Goal: Task Accomplishment & Management: Use online tool/utility

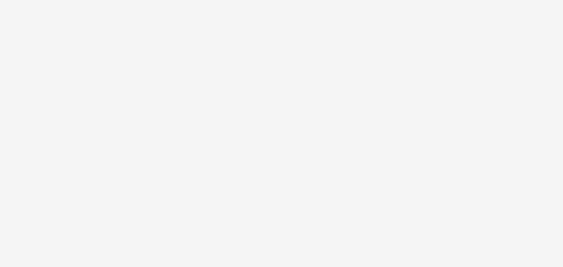
select select "b626f941-834b-427f-b453-0a2b95f57350"
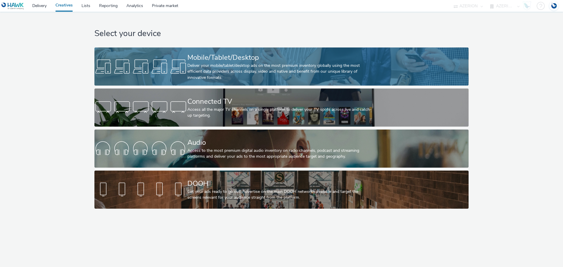
click at [201, 67] on div "Deliver your mobile/tablet/desktop ads on the most premium inventory globally u…" at bounding box center [280, 72] width 186 height 18
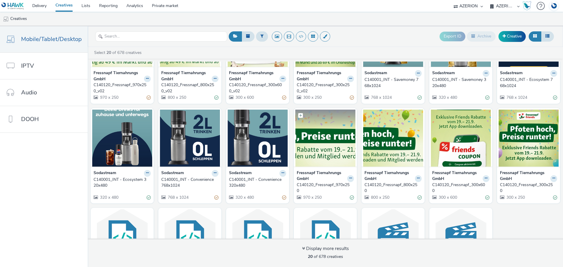
scroll to position [59, 0]
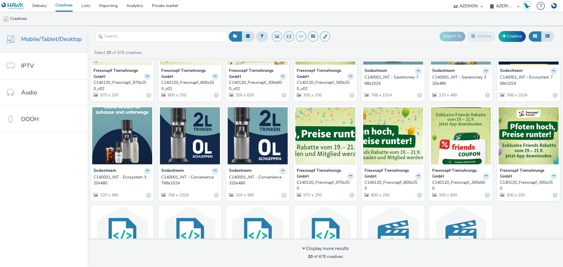
click at [553, 174] on icon at bounding box center [554, 176] width 3 height 4
click at [525, 186] on link "Edit" at bounding box center [535, 187] width 44 height 12
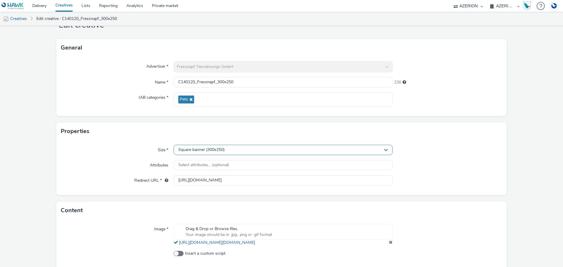
scroll to position [54, 0]
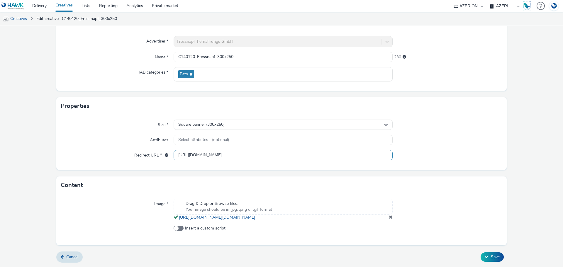
click at [232, 150] on input "[URL][DOMAIN_NAME]" at bounding box center [283, 155] width 219 height 10
paste input "[DOMAIN_NAME]/ddm/trackclk/N9657.2621703WPPMEDIACOMPETENCEC/B33929347.428662552…"
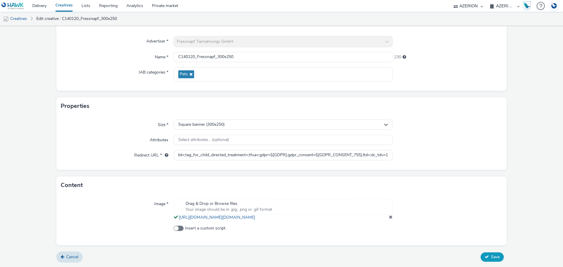
click at [490, 256] on form "Edit creative General Advertiser * Fressnapf Tiernahrungs GmbH Name * C140120_F…" at bounding box center [281, 122] width 563 height 289
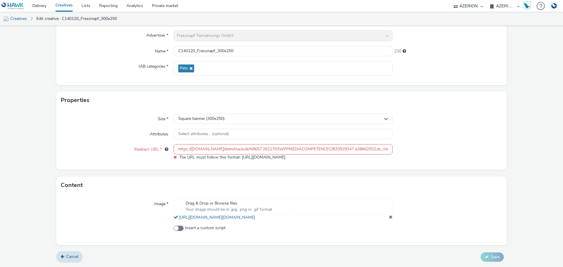
click at [190, 151] on input "https://[DOMAIN_NAME]/ddm/trackclk/N9657.2621703WPPMEDIACOMPETENCEC/B33929347.4…" at bounding box center [283, 149] width 219 height 10
click at [186, 150] on input "https://[DOMAIN_NAME]/ddm/trackclk/N9657.2621703WPPMEDIACOMPETENCEC/B33929347.4…" at bounding box center [283, 149] width 219 height 10
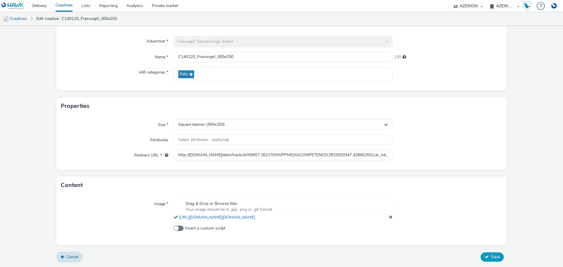
click at [484, 256] on form "Edit creative General Advertiser * Fressnapf Tiernahrungs GmbH Name * C140120_F…" at bounding box center [281, 122] width 563 height 289
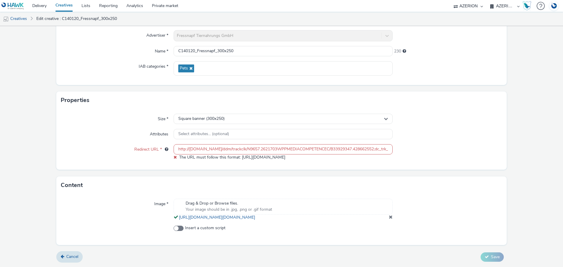
click at [223, 144] on input "http://[DOMAIN_NAME]/ddm/trackclk/N9657.2621703WPPMEDIACOMPETENCEC/B33929347.42…" at bounding box center [283, 149] width 219 height 10
drag, startPoint x: 185, startPoint y: 149, endPoint x: 176, endPoint y: 151, distance: 9.3
click at [176, 151] on input "http://[DOMAIN_NAME]/ddm/trackclk/N9657.2621703WPPMEDIACOMPETENCEC/B33929347.42…" at bounding box center [283, 149] width 219 height 10
click at [174, 151] on input "http://[DOMAIN_NAME]/ddm/trackclk/N9657.2621703WPPMEDIACOMPETENCEC/B33929347.42…" at bounding box center [283, 149] width 219 height 10
click at [177, 150] on input "http://[DOMAIN_NAME]/ddm/trackclk/N9657.2621703WPPMEDIACOMPETENCEC/B33929347.42…" at bounding box center [283, 149] width 219 height 10
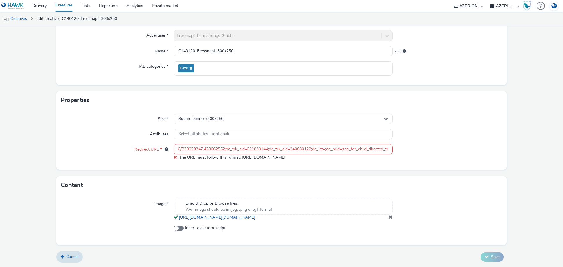
scroll to position [0, 317]
drag, startPoint x: 377, startPoint y: 149, endPoint x: 428, endPoint y: 154, distance: 51.3
click at [428, 154] on div "Redirect URL * http://[DOMAIN_NAME]/ddm/trackclk/N9657.2621703WPPMEDIACOMPETENC…" at bounding box center [281, 152] width 441 height 16
click at [384, 149] on input "http://[DOMAIN_NAME]/ddm/trackclk/N9657.2621703WPPMEDIACOMPETENCEC/B33929347.42…" at bounding box center [283, 149] width 219 height 10
click at [386, 149] on input "http://[DOMAIN_NAME]/ddm/trackclk/N9657.2621703WPPMEDIACOMPETENCEC/B33929347.42…" at bounding box center [283, 149] width 219 height 10
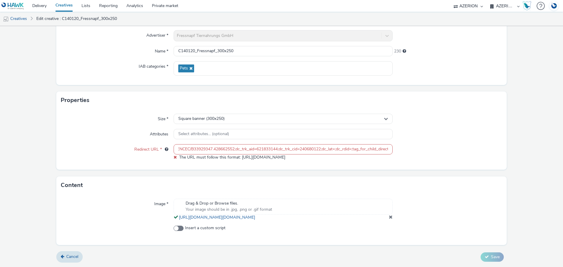
scroll to position [0, 0]
drag, startPoint x: 240, startPoint y: 148, endPoint x: 160, endPoint y: 153, distance: 79.9
click at [130, 148] on div "Redirect URL * http://[DOMAIN_NAME]/ddm/trackclk/N9657.2621703WPPMEDIACOMPETENC…" at bounding box center [281, 152] width 441 height 16
click at [192, 149] on input "http://[DOMAIN_NAME]/ddm/trackclk/N9657.2621703WPPMEDIACOMPETENCEC/B33929347.42…" at bounding box center [283, 149] width 219 height 10
click at [184, 151] on input "http://[DOMAIN_NAME]/ddm/trackclk/N9657.2621703WPPMEDIACOMPETENCEC/B33929347.42…" at bounding box center [283, 149] width 219 height 10
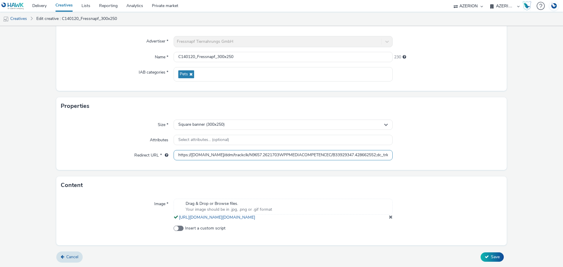
click at [177, 150] on input "https://[DOMAIN_NAME]/ddm/trackclk/N9657.2621703WPPMEDIACOMPETENCEC/B33929347.4…" at bounding box center [283, 155] width 219 height 10
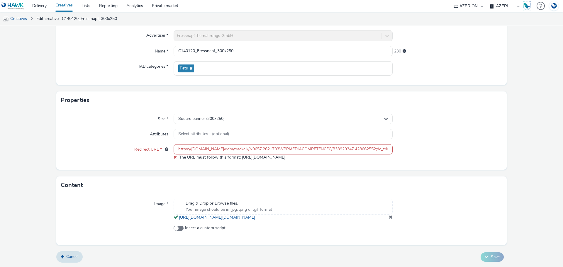
click at [489, 256] on form "Edit creative General Advertiser * Fressnapf Tiernahrungs GmbH Name * C140120_F…" at bounding box center [281, 119] width 563 height 295
click at [306, 149] on input "https://[DOMAIN_NAME]/ddm/trackclk/N9657.2621703WPPMEDIACOMPETENCEC/B33929347.4…" at bounding box center [283, 149] width 219 height 10
click at [215, 145] on input "https://[DOMAIN_NAME]/ddm/trackclk/N9657.2621703WPPMEDIACOMPETENCEC/B33929347.4…" at bounding box center [283, 149] width 219 height 10
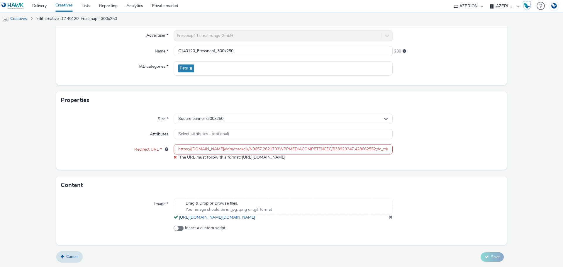
click at [215, 148] on input "https://[DOMAIN_NAME]/ddm/trackclk/N9657.2621703WPPMEDIACOMPETENCEC/B33929347.4…" at bounding box center [283, 149] width 219 height 10
paste input "[DOMAIN_NAME][URL]"
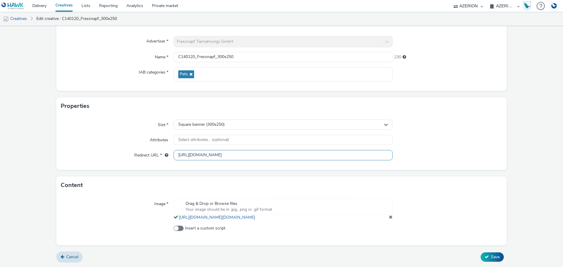
drag, startPoint x: 164, startPoint y: 149, endPoint x: 151, endPoint y: 148, distance: 13.0
click at [151, 150] on div "Redirect URL * [URL][DOMAIN_NAME]" at bounding box center [281, 155] width 441 height 11
type input "[URL][DOMAIN_NAME]"
click at [485, 257] on icon at bounding box center [487, 257] width 4 height 4
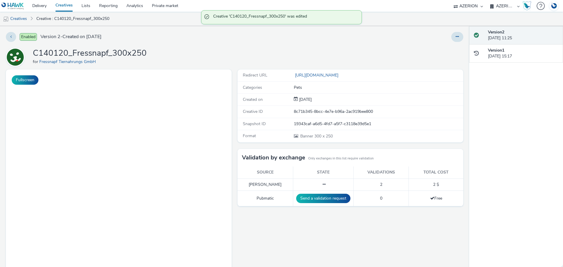
click at [65, 6] on link "Creatives" at bounding box center [64, 6] width 26 height 12
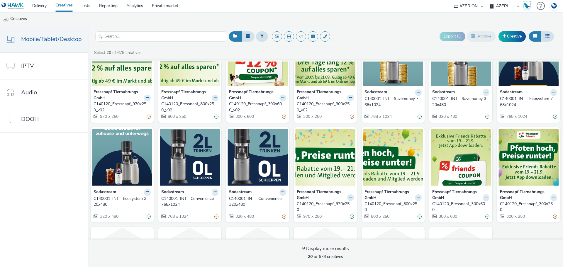
scroll to position [29, 0]
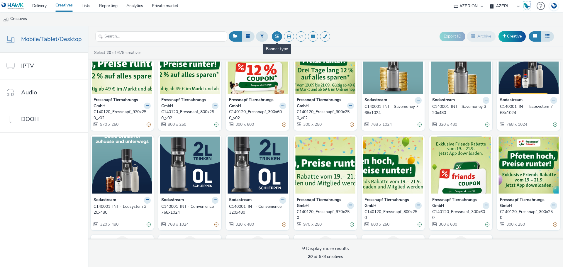
click at [278, 38] on button at bounding box center [277, 36] width 10 height 10
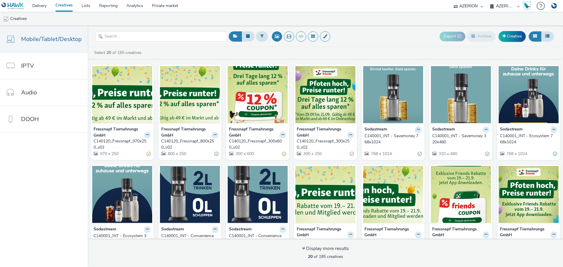
click at [485, 131] on icon at bounding box center [486, 130] width 3 height 4
click at [469, 142] on link "Edit" at bounding box center [468, 140] width 44 height 12
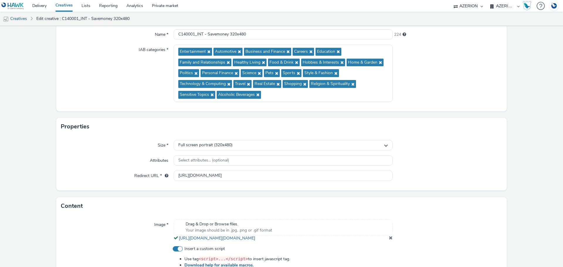
scroll to position [59, 0]
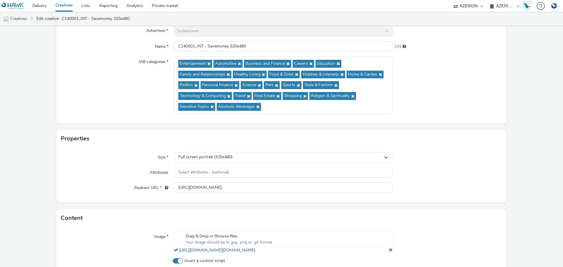
click at [64, 6] on link "Creatives" at bounding box center [64, 6] width 26 height 12
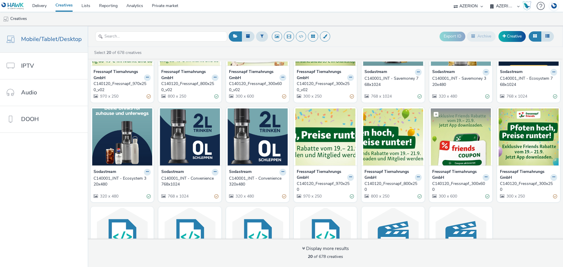
scroll to position [59, 0]
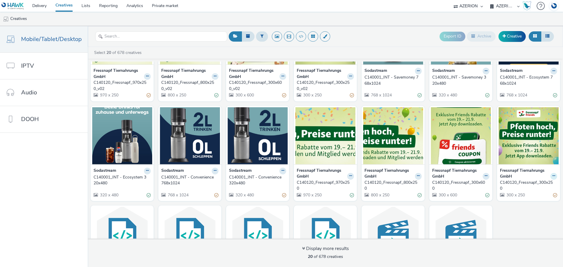
click at [553, 177] on icon at bounding box center [554, 176] width 3 height 4
click at [527, 186] on link "Edit" at bounding box center [535, 187] width 44 height 12
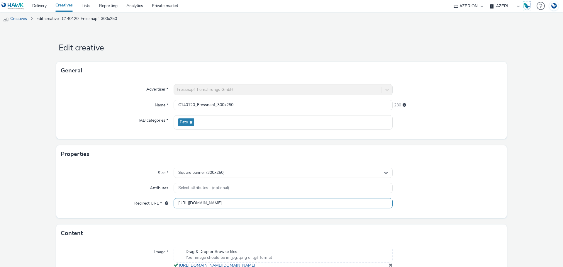
click at [266, 203] on input "[URL][DOMAIN_NAME]" at bounding box center [283, 203] width 219 height 10
paste input "[DOMAIN_NAME][URL]"
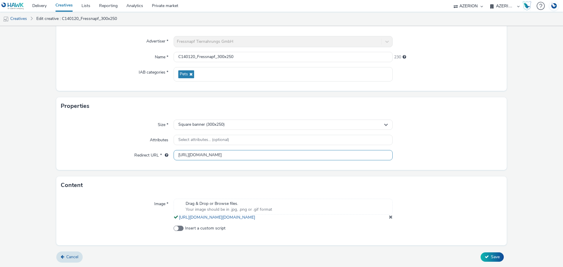
scroll to position [54, 0]
type input "[URL][DOMAIN_NAME]"
click at [492, 261] on button "Save" at bounding box center [492, 257] width 23 height 9
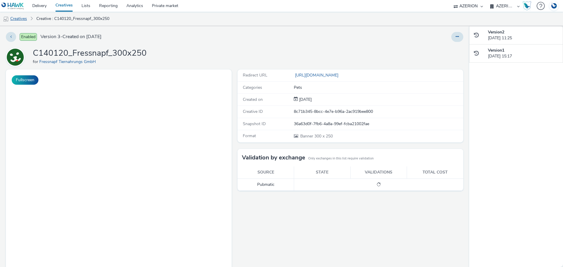
click at [16, 18] on link "Creatives" at bounding box center [15, 19] width 30 height 14
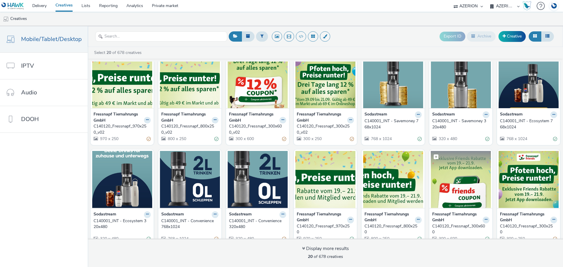
scroll to position [29, 0]
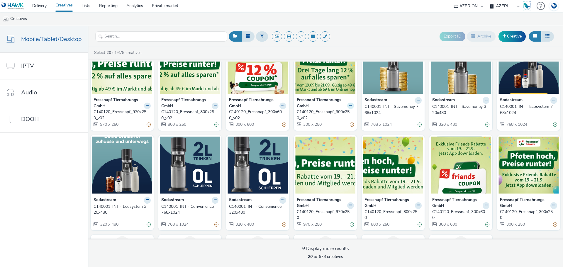
click at [347, 108] on button at bounding box center [350, 106] width 7 height 7
click at [332, 114] on link "Edit" at bounding box center [332, 116] width 44 height 12
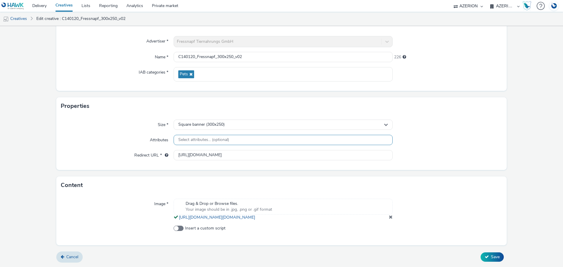
scroll to position [54, 0]
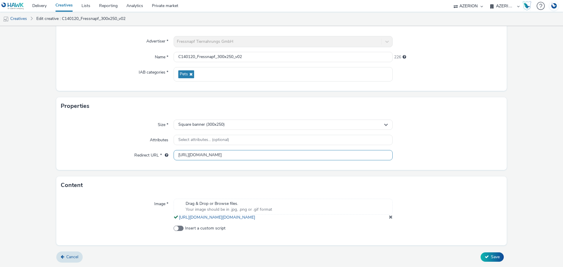
click at [270, 150] on input "[URL][DOMAIN_NAME]" at bounding box center [283, 155] width 219 height 10
paste input "[DOMAIN_NAME][URL]"
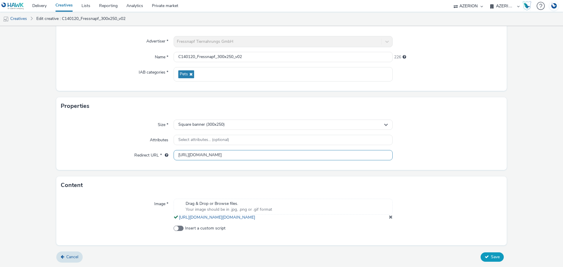
type input "[URL][DOMAIN_NAME]"
click at [486, 256] on button "Save" at bounding box center [492, 257] width 23 height 9
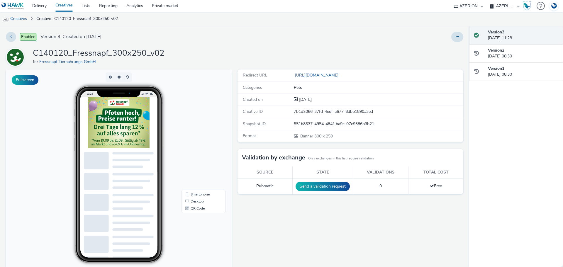
click at [120, 116] on img at bounding box center [119, 122] width 62 height 51
click at [11, 18] on link "Creatives" at bounding box center [15, 19] width 30 height 14
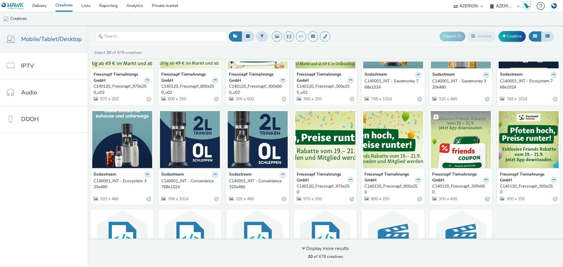
scroll to position [59, 0]
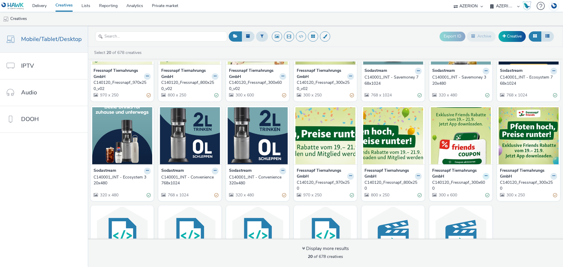
click at [485, 176] on icon at bounding box center [486, 176] width 3 height 4
click at [475, 185] on link "Edit" at bounding box center [468, 187] width 44 height 12
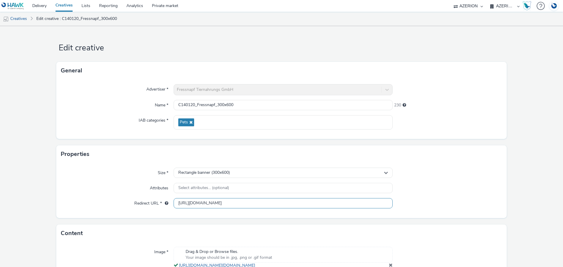
click at [305, 203] on input "[URL][DOMAIN_NAME]" at bounding box center [283, 203] width 219 height 10
paste input "[DOMAIN_NAME][URL]"
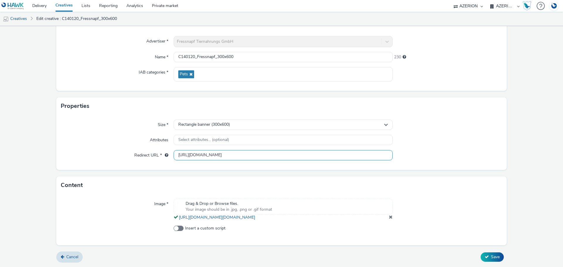
type input "[URL][DOMAIN_NAME]"
click at [491, 263] on form "Edit creative General Advertiser * Fressnapf Tiernahrungs GmbH Name * C140120_F…" at bounding box center [281, 122] width 563 height 289
click at [491, 257] on span "Save" at bounding box center [495, 257] width 9 height 6
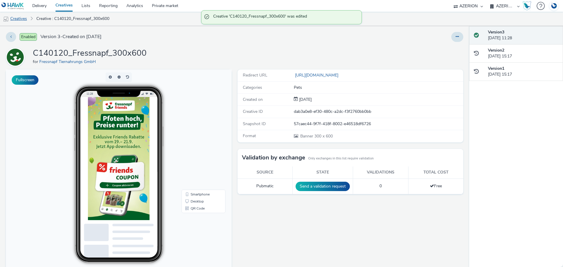
click at [18, 19] on link "Creatives" at bounding box center [15, 19] width 30 height 14
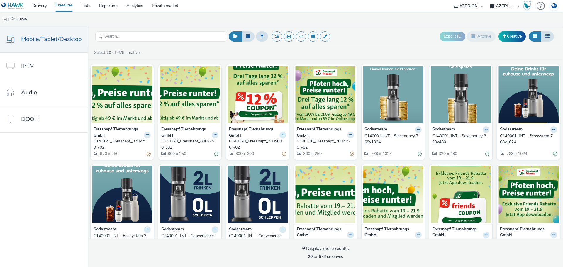
click at [282, 136] on button at bounding box center [283, 135] width 7 height 7
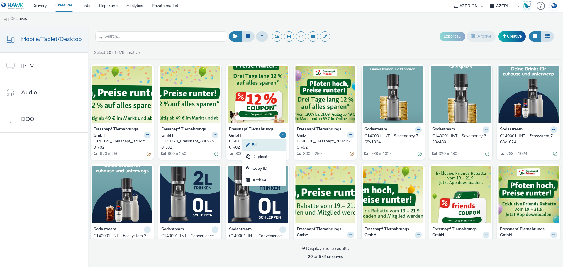
click at [263, 149] on link "Edit" at bounding box center [264, 145] width 44 height 12
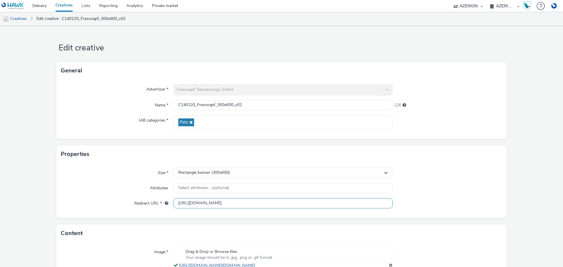
click at [320, 203] on input "[URL][DOMAIN_NAME]" at bounding box center [283, 203] width 219 height 10
paste input "[DOMAIN_NAME][URL]"
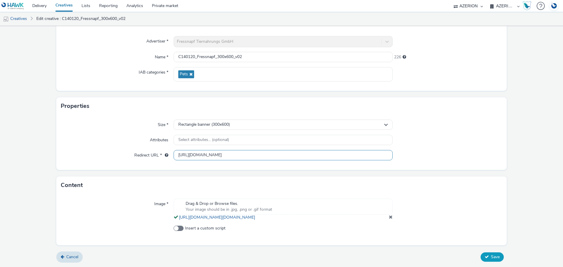
type input "[URL][DOMAIN_NAME]"
click at [493, 256] on span "Save" at bounding box center [495, 257] width 9 height 6
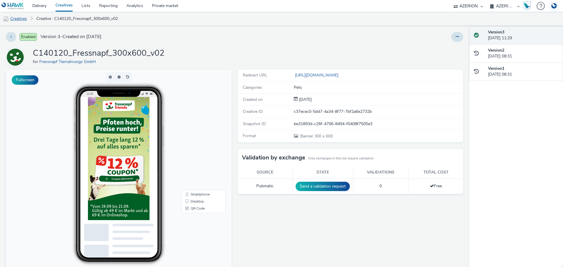
click at [19, 19] on link "Creatives" at bounding box center [15, 19] width 30 height 14
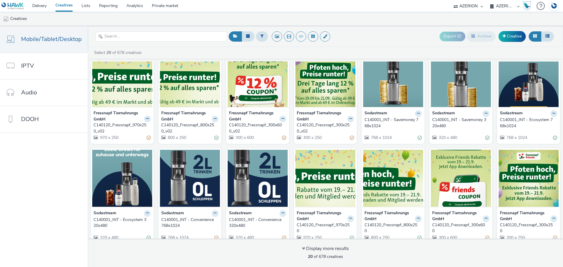
scroll to position [29, 0]
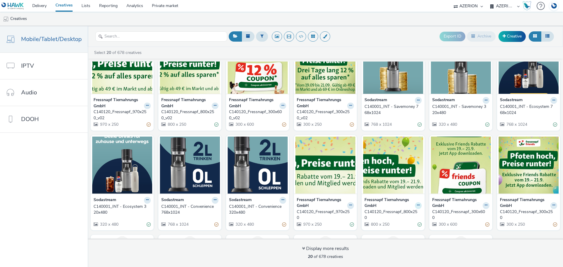
click at [417, 204] on button at bounding box center [418, 205] width 7 height 7
click at [390, 216] on link "Edit" at bounding box center [400, 216] width 44 height 12
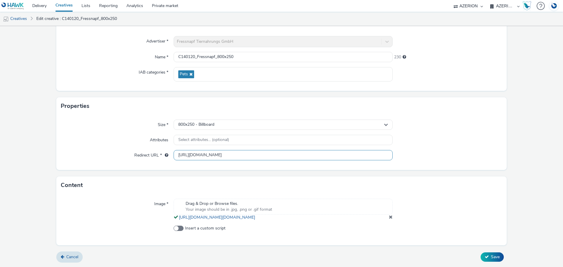
scroll to position [0, 8]
drag, startPoint x: 337, startPoint y: 148, endPoint x: 389, endPoint y: 150, distance: 51.7
click at [389, 150] on input "[URL][DOMAIN_NAME]" at bounding box center [283, 155] width 219 height 10
click at [371, 150] on input "[URL][DOMAIN_NAME]" at bounding box center [283, 155] width 219 height 10
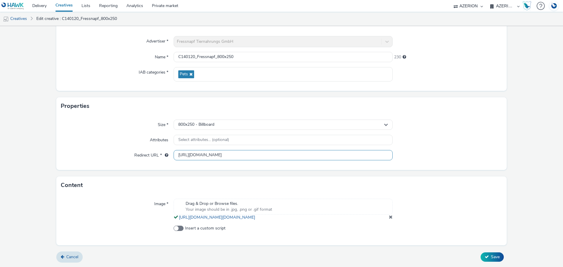
click at [371, 150] on input "[URL][DOMAIN_NAME]" at bounding box center [283, 155] width 219 height 10
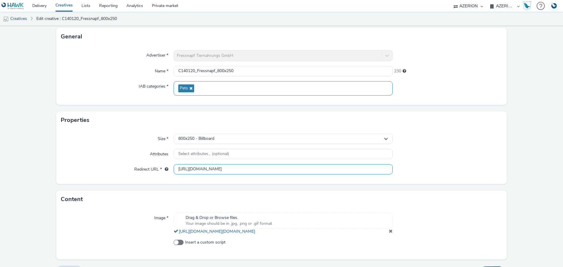
scroll to position [0, 0]
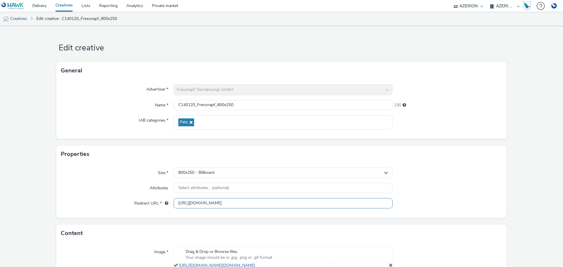
click at [273, 205] on input "[URL][DOMAIN_NAME]" at bounding box center [283, 203] width 219 height 10
paste input "[DOMAIN_NAME][URL]"
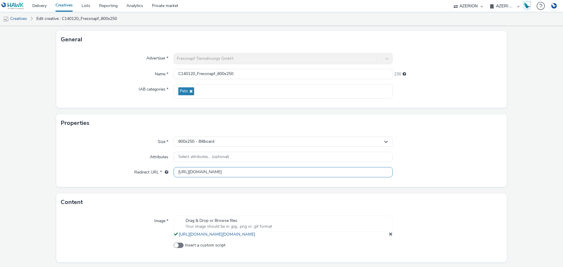
scroll to position [54, 0]
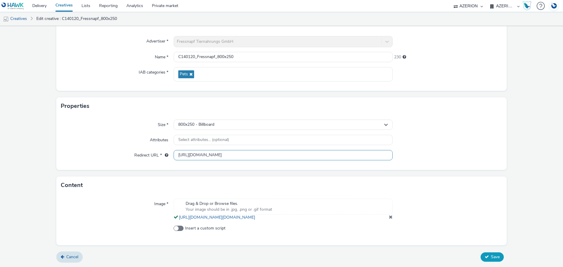
type input "[URL][DOMAIN_NAME]"
click at [486, 258] on button "Save" at bounding box center [492, 257] width 23 height 9
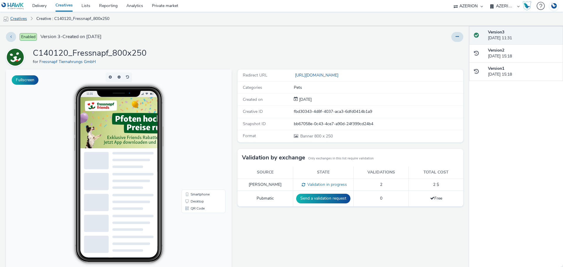
click at [25, 21] on link "Creatives" at bounding box center [15, 19] width 30 height 14
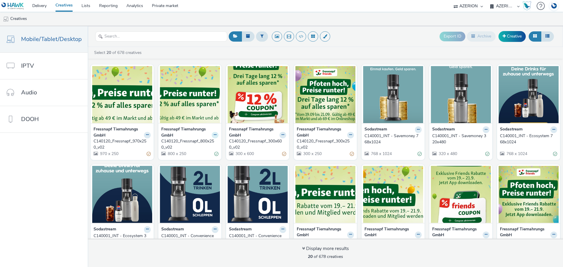
click at [212, 133] on button at bounding box center [215, 135] width 7 height 7
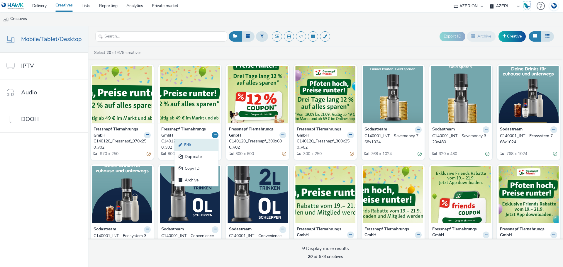
click at [195, 146] on link "Edit" at bounding box center [197, 145] width 44 height 12
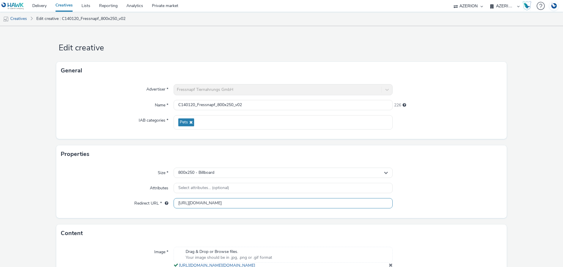
click at [222, 205] on input "[URL][DOMAIN_NAME]" at bounding box center [283, 203] width 219 height 10
paste input "[DOMAIN_NAME][URL]"
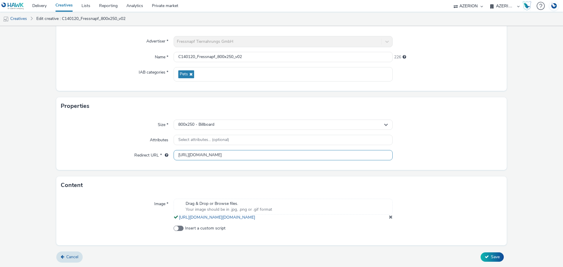
scroll to position [54, 0]
type input "[URL][DOMAIN_NAME]"
click at [484, 254] on button "Save" at bounding box center [492, 257] width 23 height 9
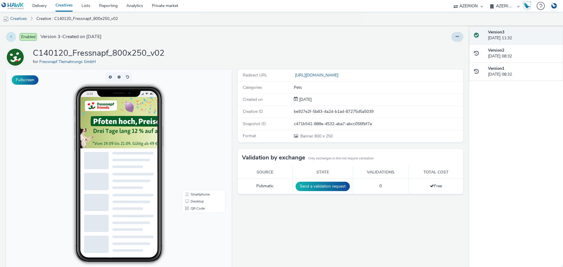
click at [14, 34] on button at bounding box center [11, 37] width 10 height 10
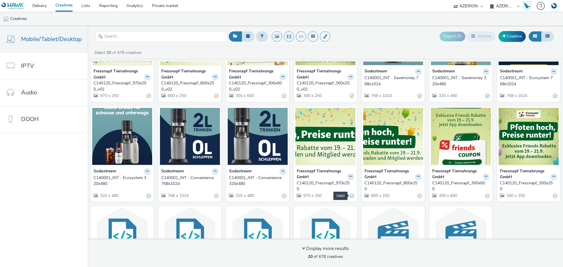
scroll to position [59, 0]
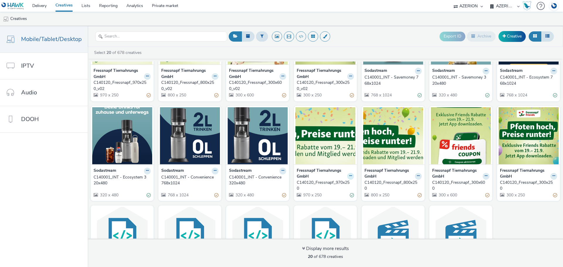
click at [349, 176] on icon at bounding box center [350, 176] width 3 height 4
click at [337, 187] on link "Edit" at bounding box center [332, 187] width 44 height 12
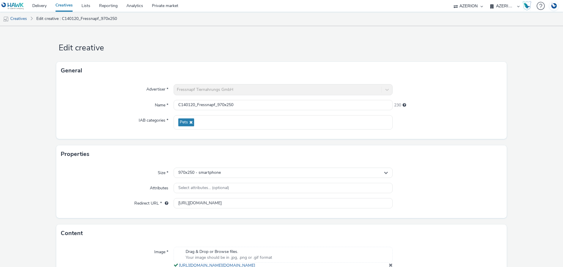
scroll to position [54, 0]
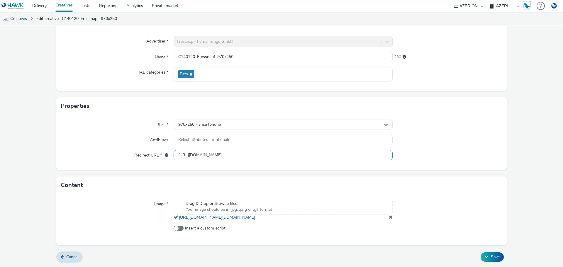
click at [261, 150] on input "[URL][DOMAIN_NAME]" at bounding box center [283, 155] width 219 height 10
paste input "[DOMAIN_NAME][URL]"
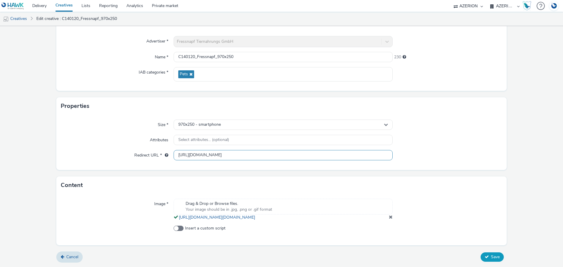
type input "[URL][DOMAIN_NAME]"
click at [481, 260] on button "Save" at bounding box center [492, 257] width 23 height 9
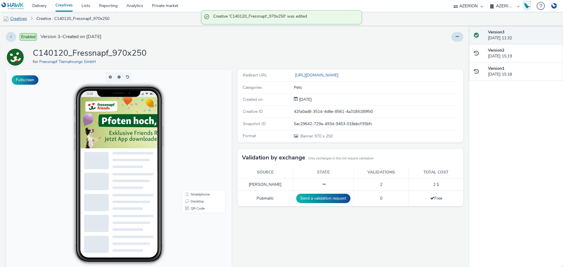
click at [27, 19] on link "Creatives" at bounding box center [15, 19] width 30 height 14
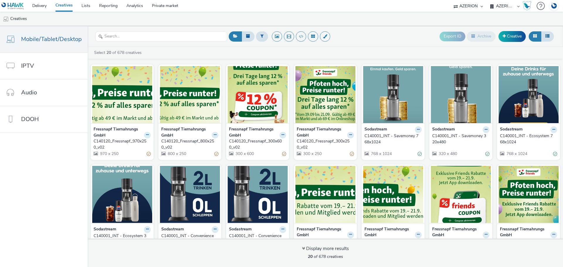
click at [146, 137] on icon at bounding box center [147, 135] width 3 height 4
click at [132, 147] on link "Edit" at bounding box center [129, 145] width 44 height 12
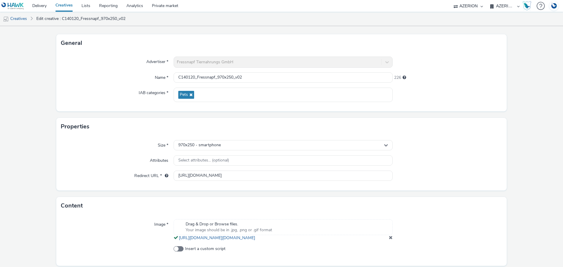
scroll to position [54, 0]
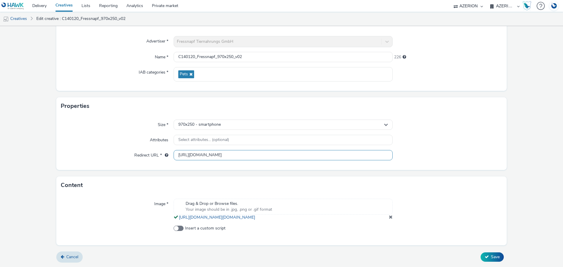
click at [231, 150] on input "[URL][DOMAIN_NAME]" at bounding box center [283, 155] width 219 height 10
paste input "[DOMAIN_NAME][URL]"
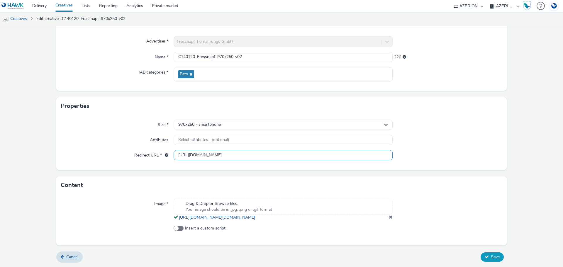
type input "[URL][DOMAIN_NAME]"
click at [491, 257] on span "Save" at bounding box center [495, 257] width 9 height 6
